Goal: Use online tool/utility: Use online tool/utility

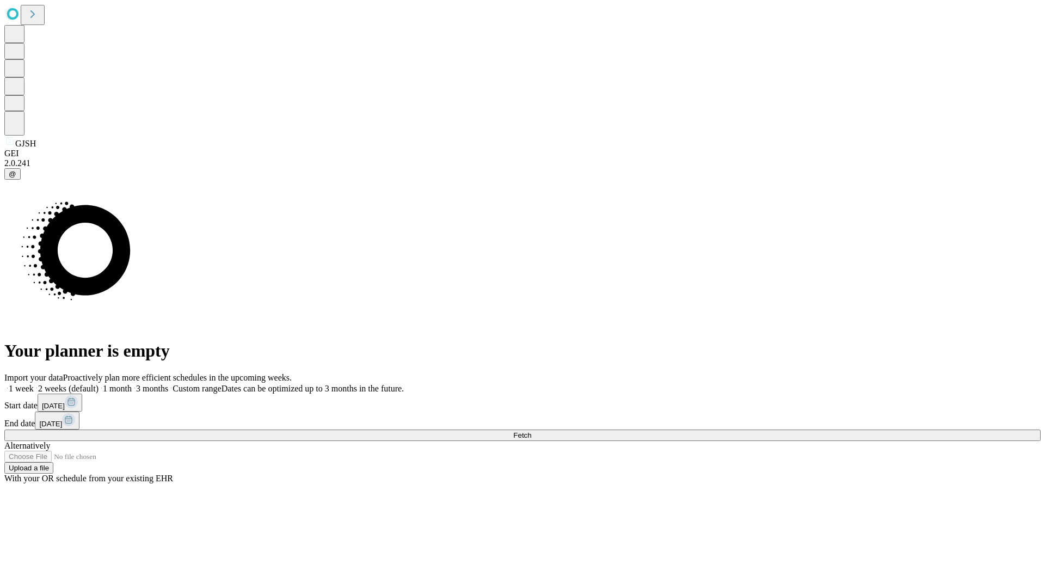
click at [531, 431] on span "Fetch" at bounding box center [522, 435] width 18 height 8
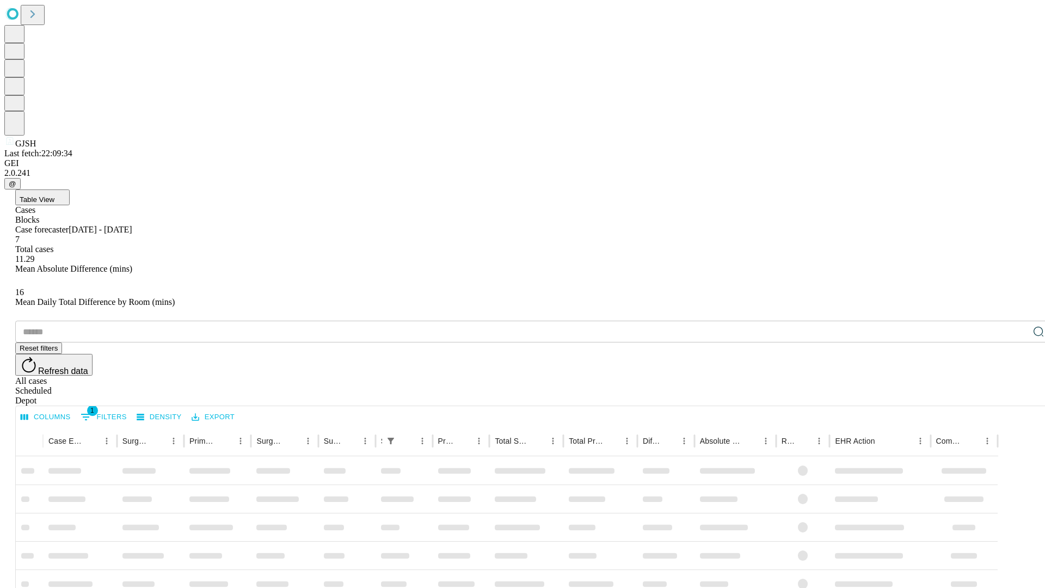
click at [1016, 396] on div "Depot" at bounding box center [533, 401] width 1036 height 10
